Goal: Information Seeking & Learning: Learn about a topic

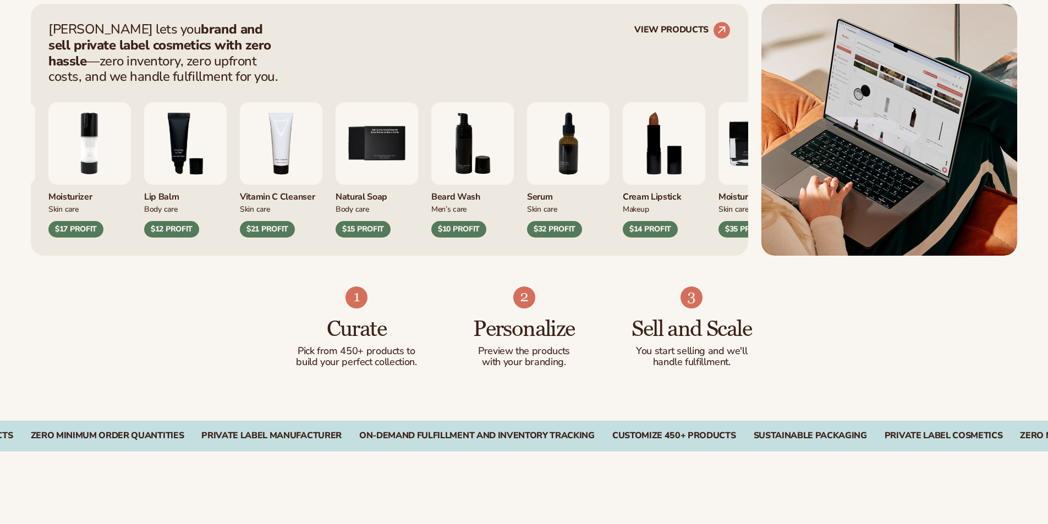
scroll to position [495, 0]
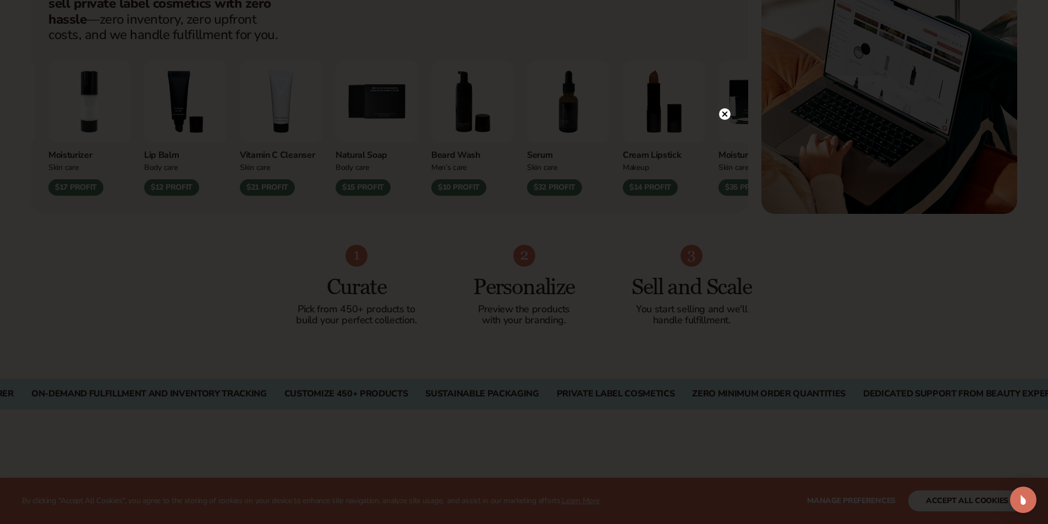
click at [725, 115] on icon at bounding box center [724, 114] width 5 height 5
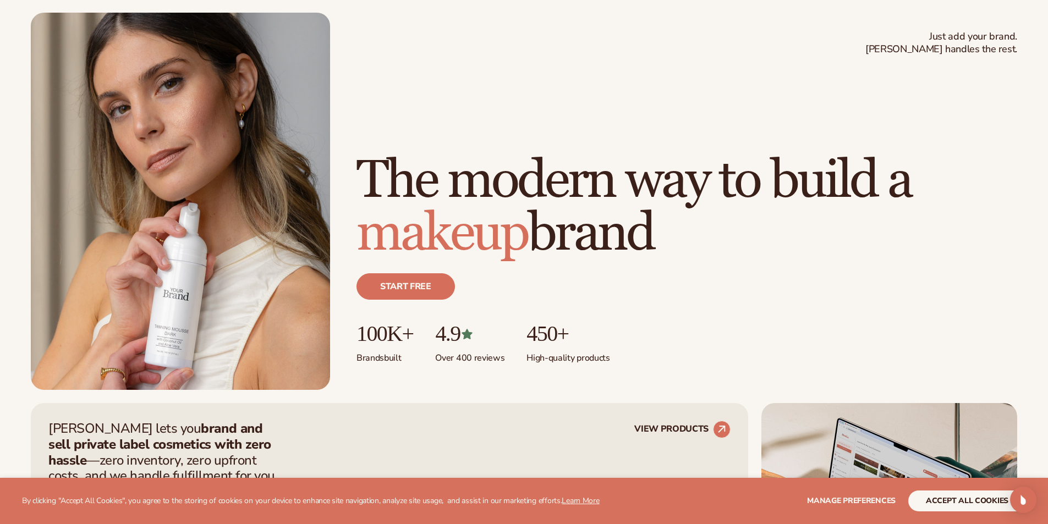
scroll to position [0, 0]
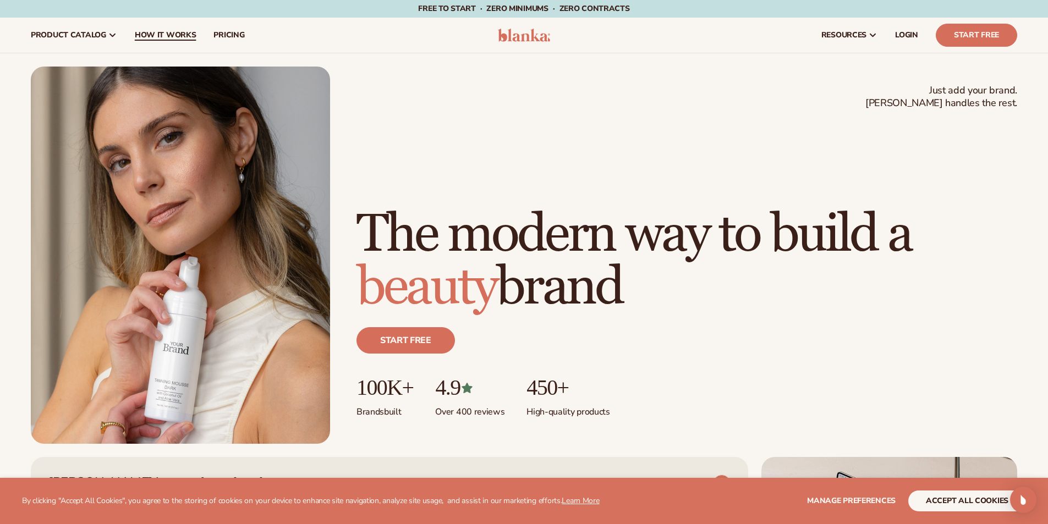
click at [157, 32] on span "How It Works" at bounding box center [166, 35] width 62 height 9
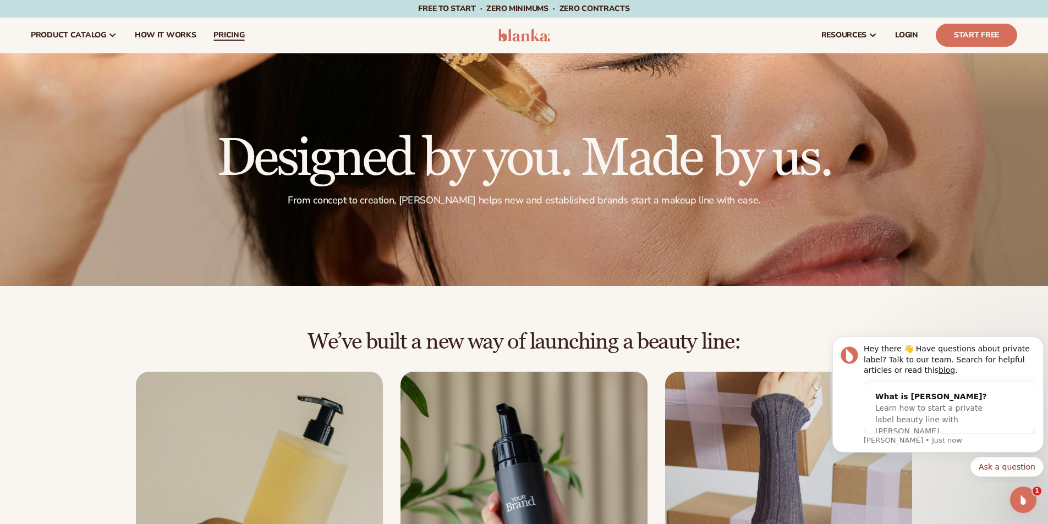
click at [221, 32] on span "pricing" at bounding box center [228, 35] width 31 height 9
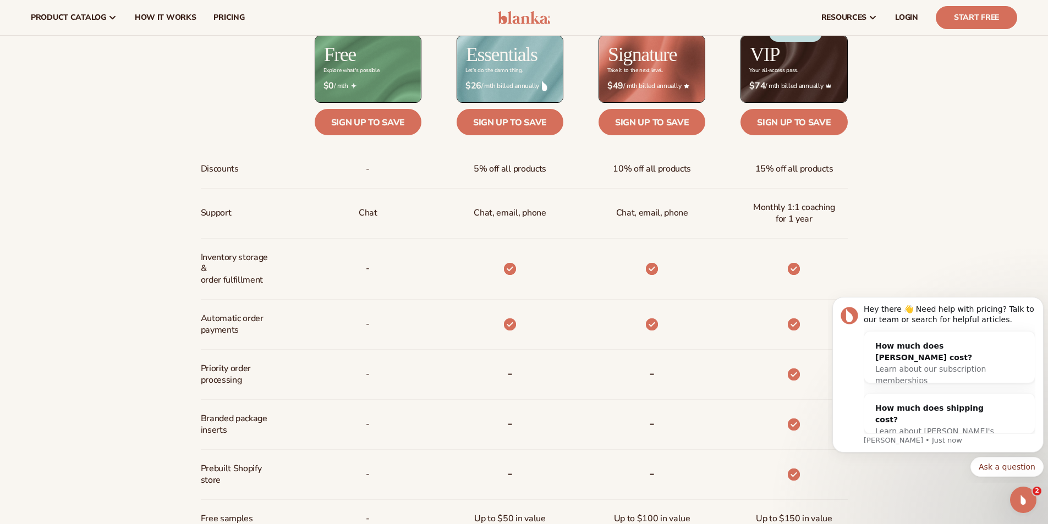
scroll to position [542, 0]
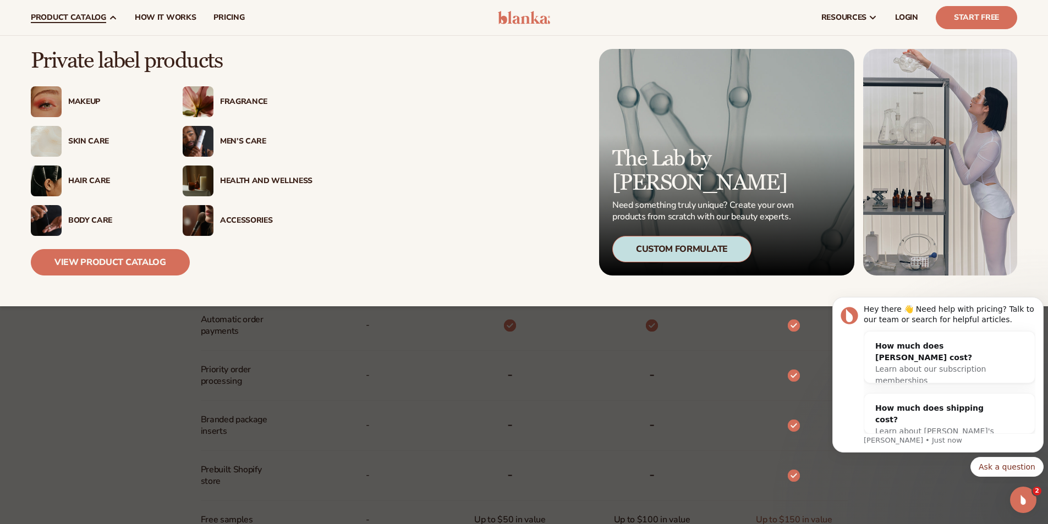
click at [232, 180] on div "Health And Wellness" at bounding box center [266, 181] width 92 height 9
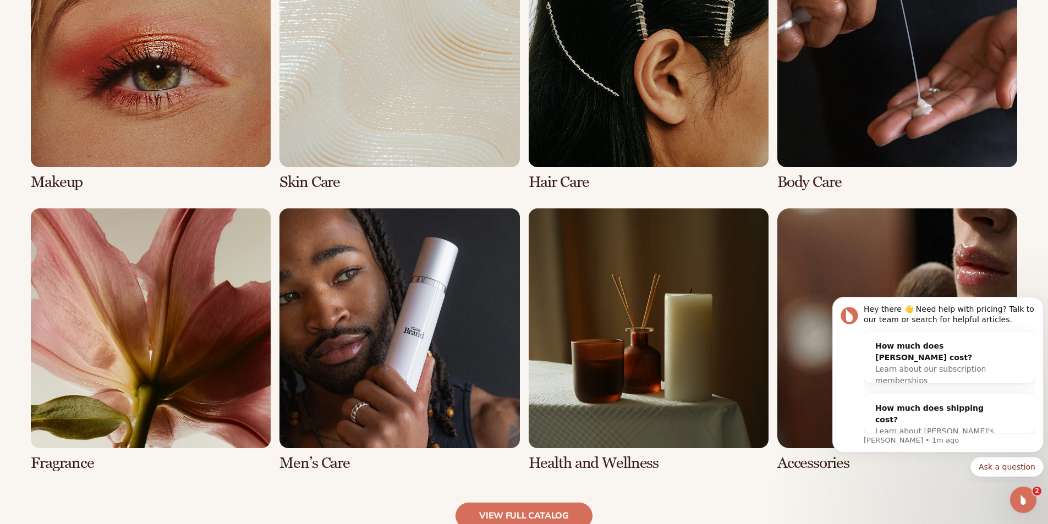
scroll to position [1100, 0]
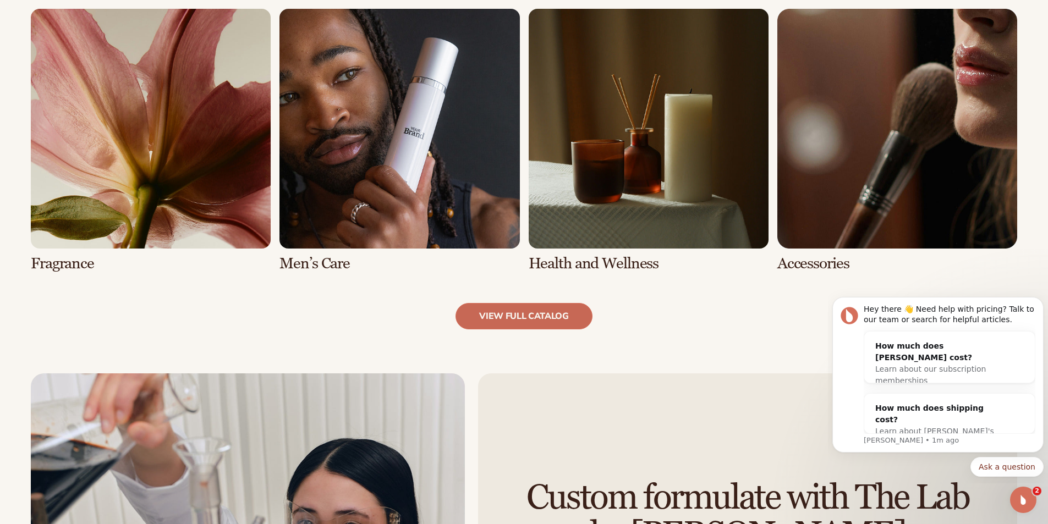
click at [511, 310] on link "view full catalog" at bounding box center [523, 316] width 137 height 26
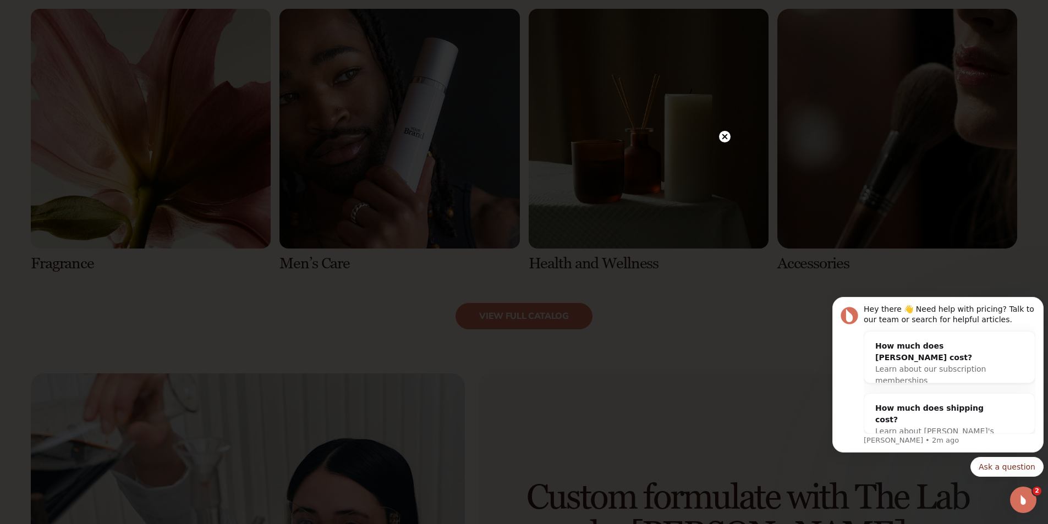
click at [726, 135] on icon at bounding box center [724, 136] width 5 height 5
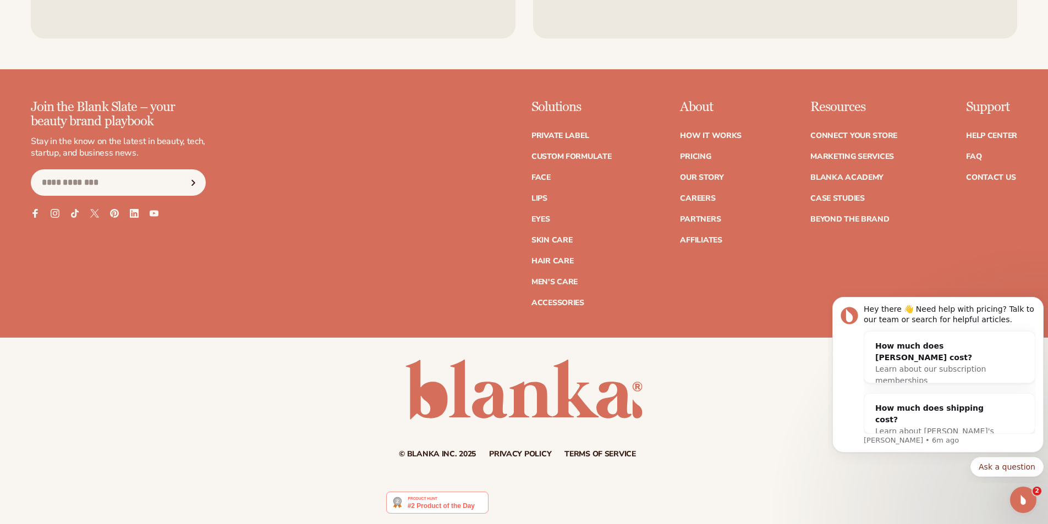
scroll to position [2151, 0]
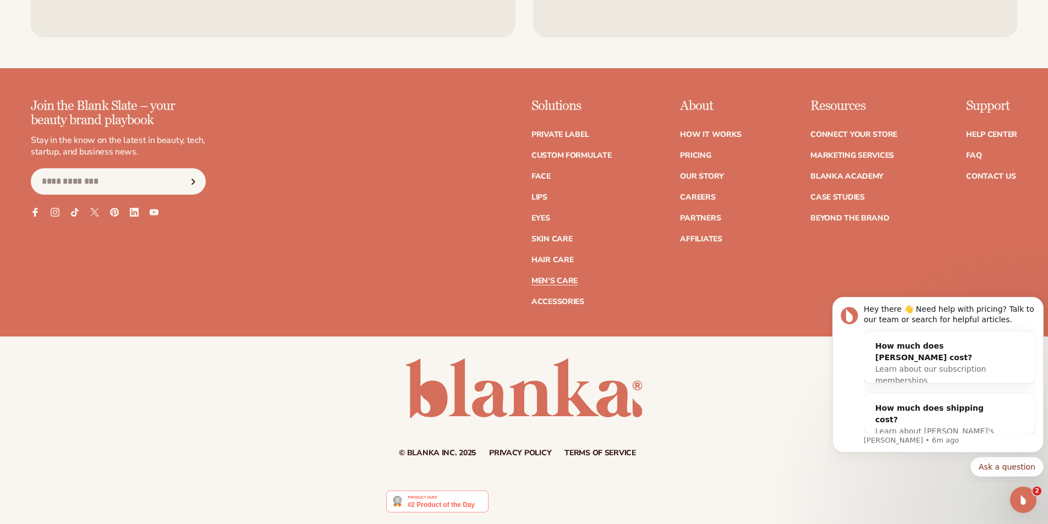
click at [566, 284] on link "Men's Care" at bounding box center [554, 281] width 46 height 8
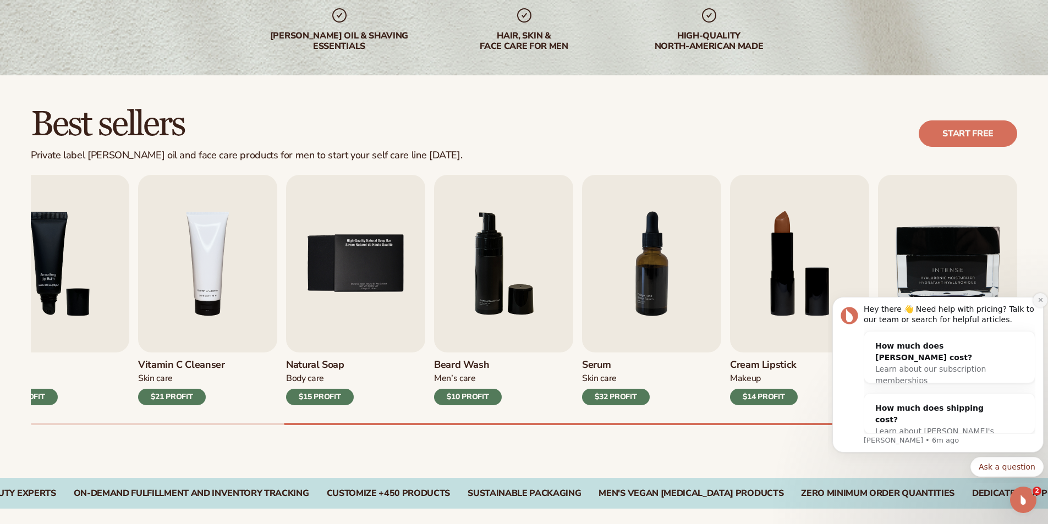
click at [1042, 300] on icon "Dismiss notification" at bounding box center [1040, 300] width 6 height 6
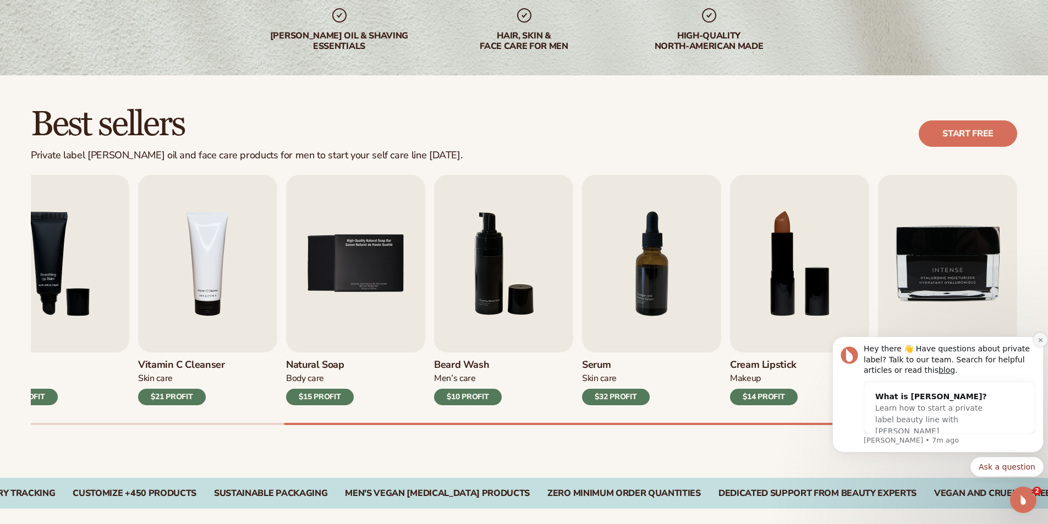
click at [1040, 336] on button "Dismiss notification" at bounding box center [1040, 340] width 14 height 14
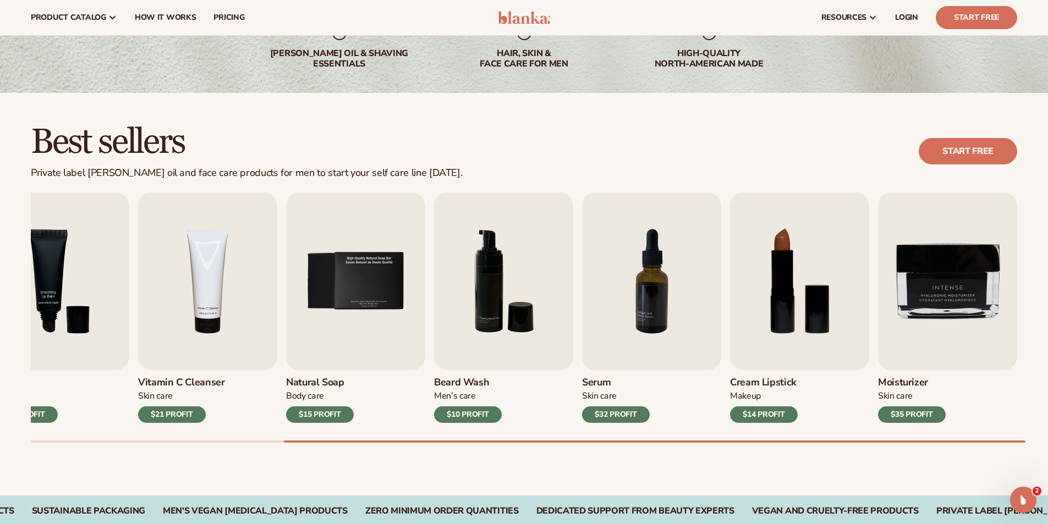
scroll to position [110, 0]
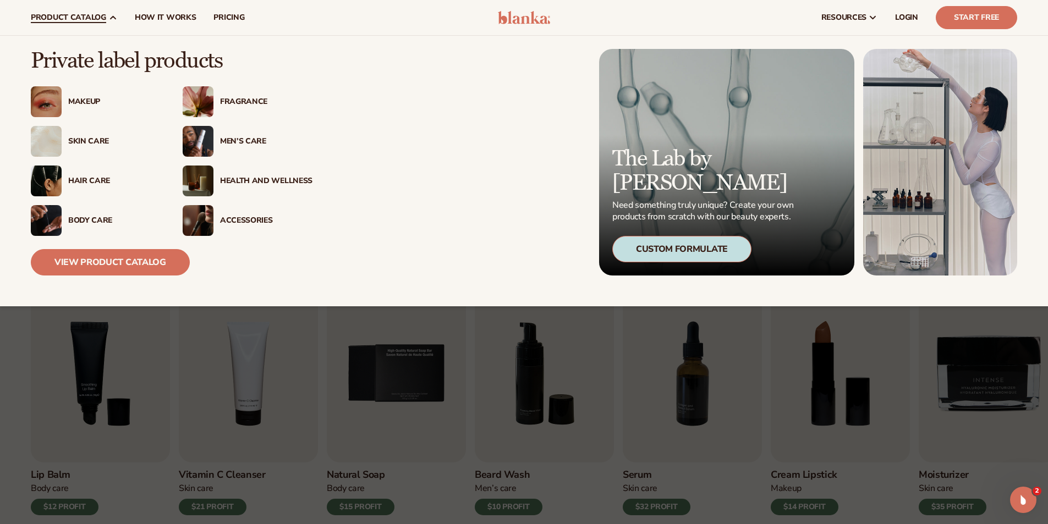
click at [204, 140] on img at bounding box center [198, 141] width 31 height 31
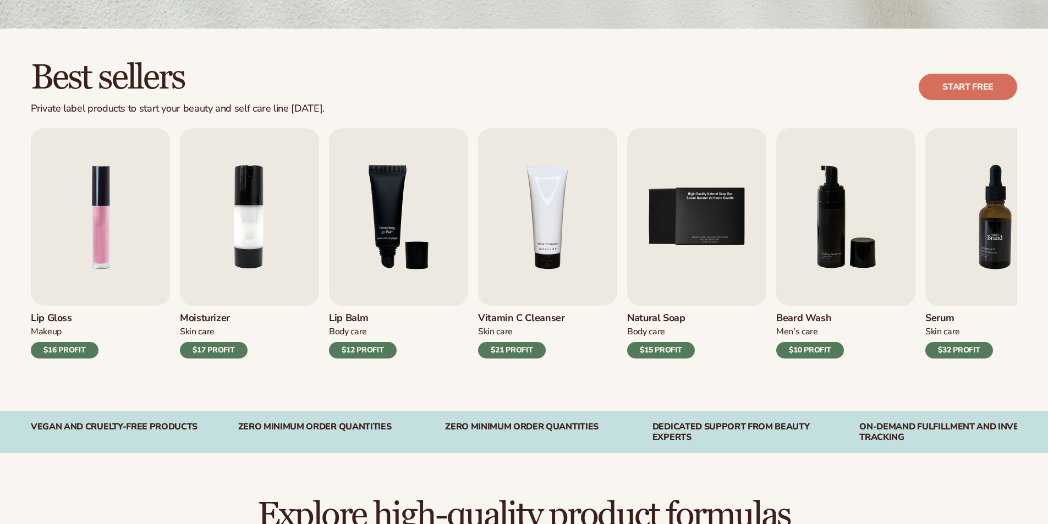
scroll to position [165, 0]
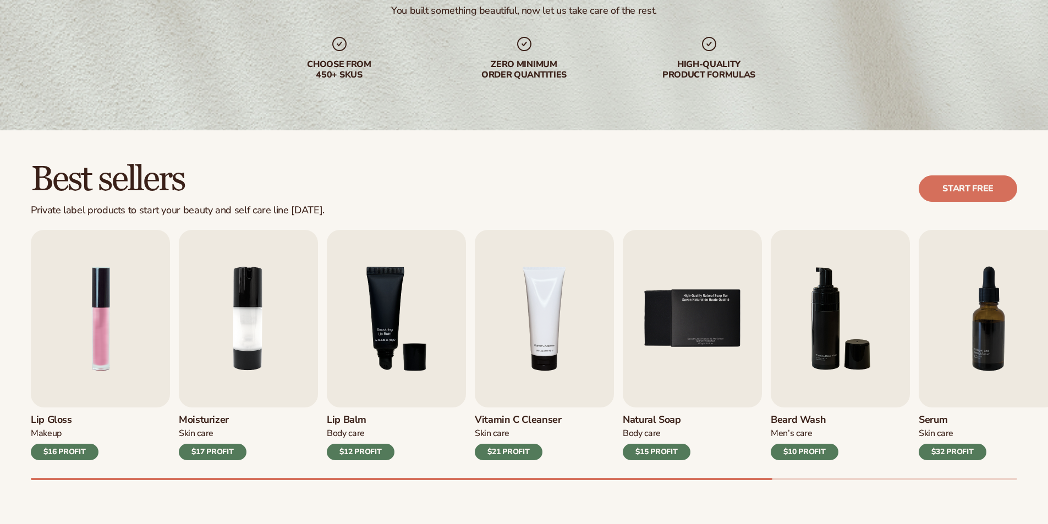
click at [950, 164] on div "Best sellers Private label products to start your beauty and self care line [DA…" at bounding box center [524, 189] width 986 height 56
click at [953, 181] on link "Start free" at bounding box center [967, 188] width 98 height 26
